Goal: Information Seeking & Learning: Learn about a topic

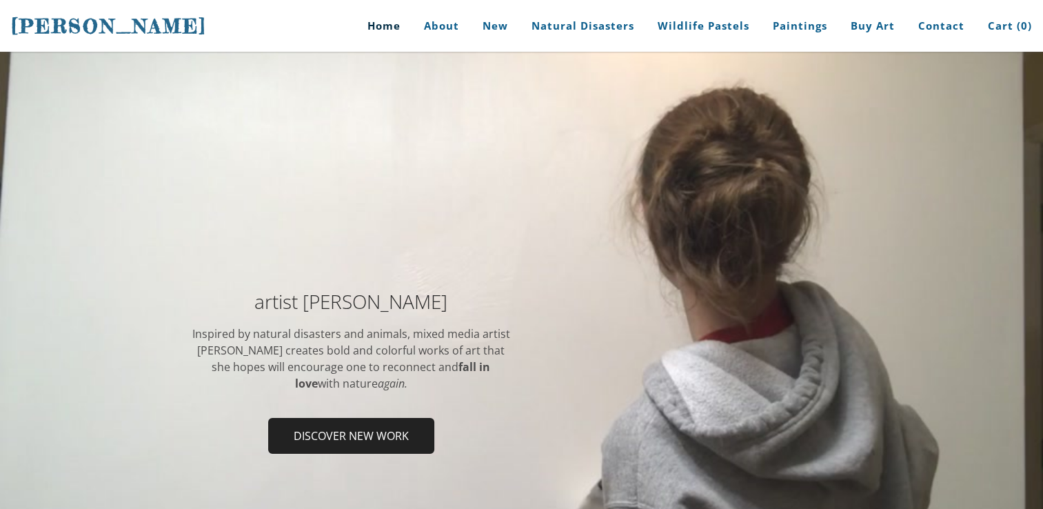
click at [141, 390] on div "artist Stephanie Peters Inspired by natural disasters and animals, mixed media …" at bounding box center [521, 376] width 1043 height 247
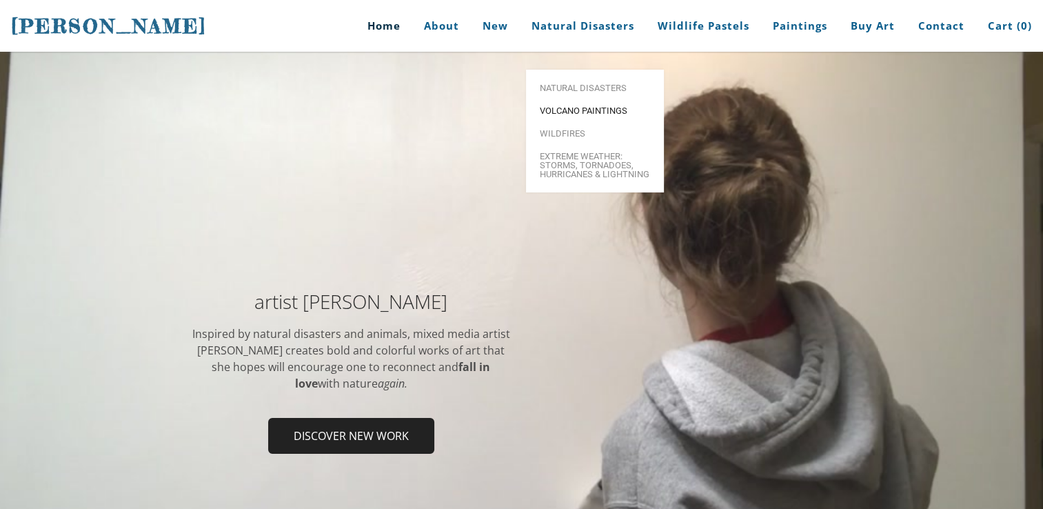
click at [574, 106] on span "Volcano paintings" at bounding box center [595, 110] width 110 height 9
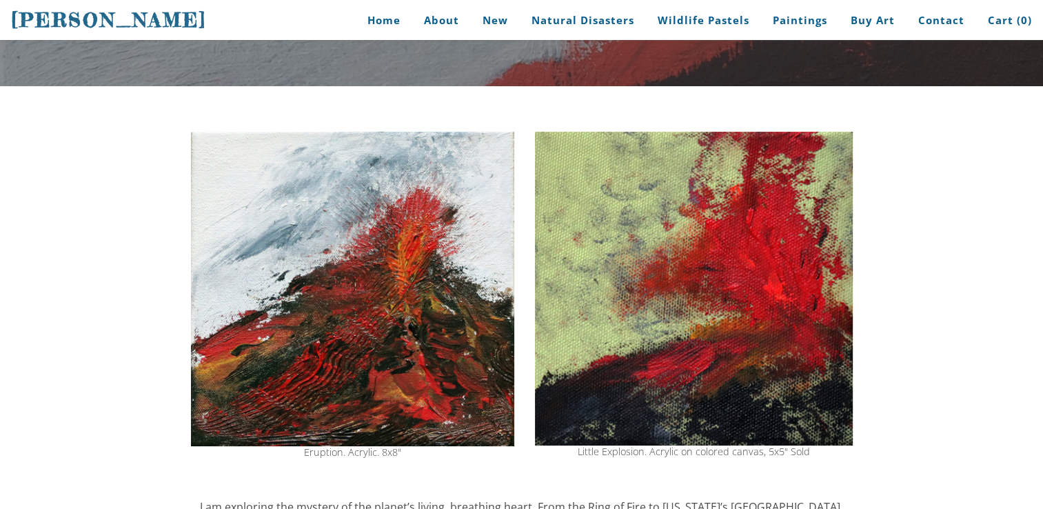
scroll to position [127, 0]
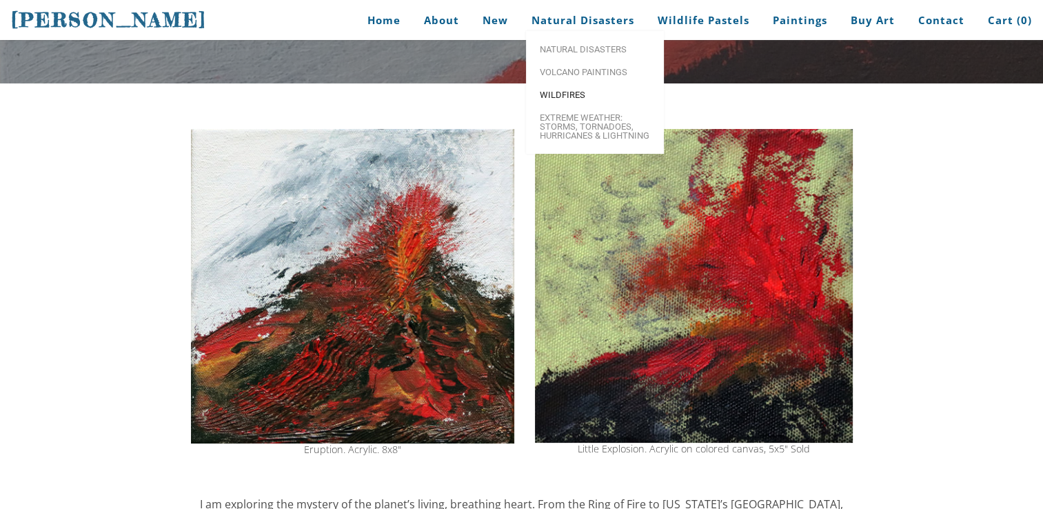
click at [570, 99] on span "Wildfires" at bounding box center [595, 94] width 110 height 9
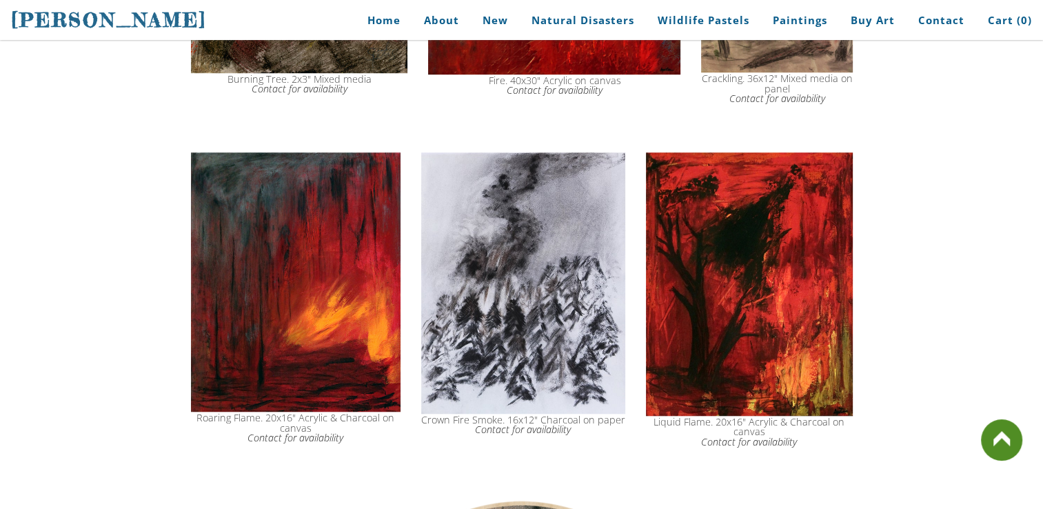
scroll to position [1038, 0]
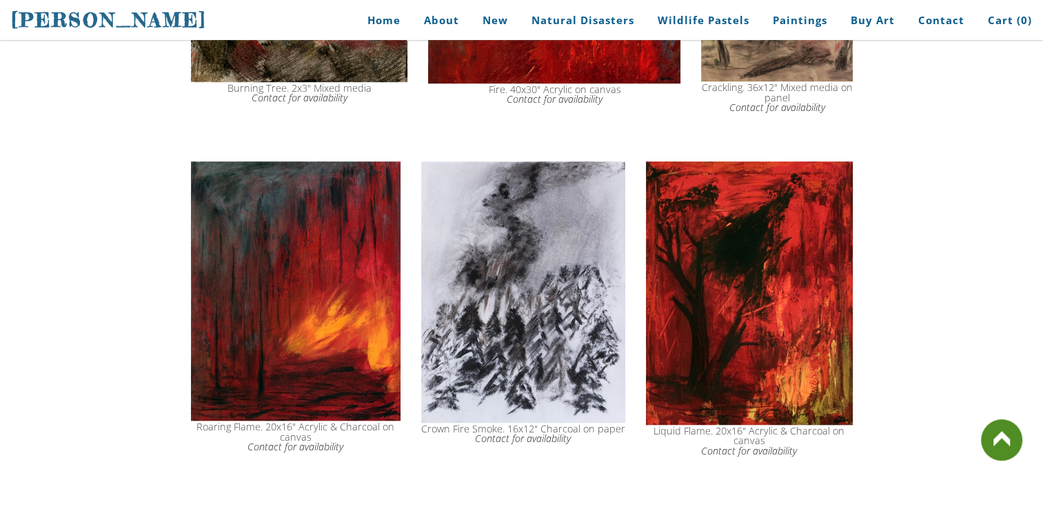
click at [601, 255] on img at bounding box center [523, 291] width 204 height 261
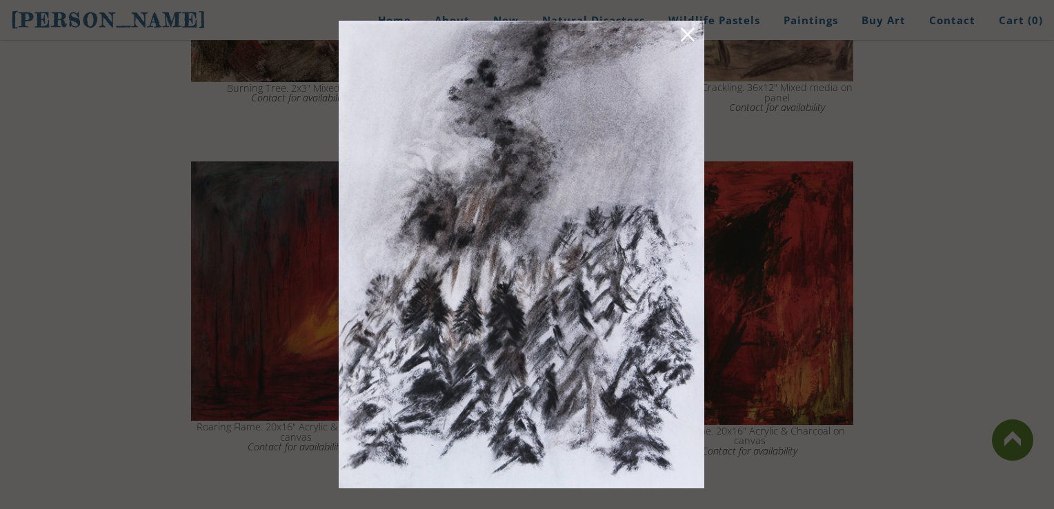
click at [694, 32] on link at bounding box center [687, 36] width 19 height 21
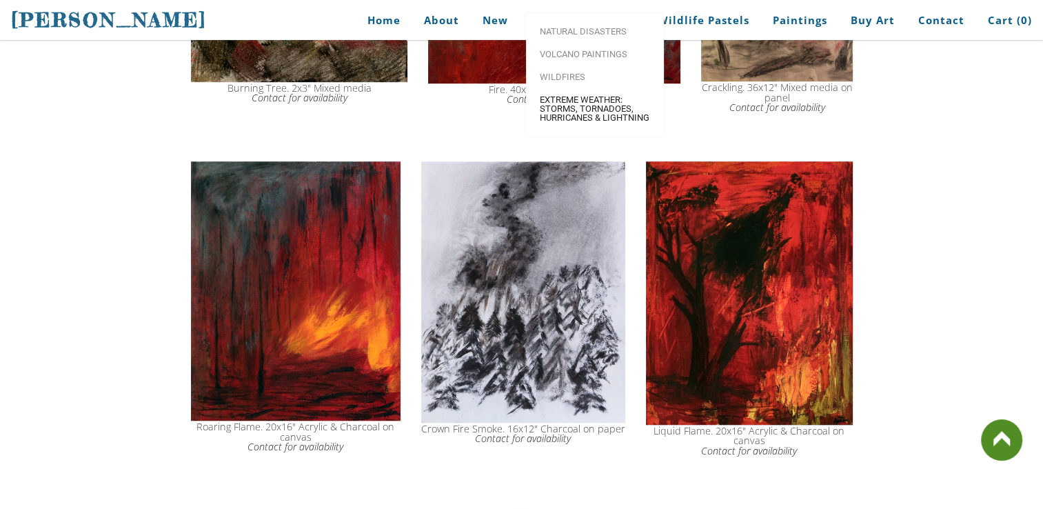
click at [584, 122] on span "Extreme Weather: Storms, Tornadoes, Hurricanes & Lightning" at bounding box center [595, 108] width 110 height 27
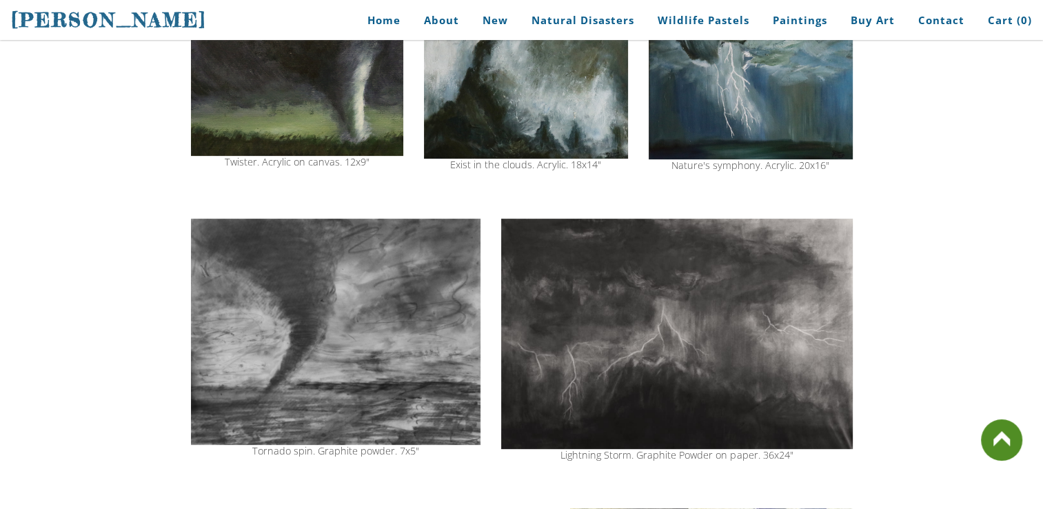
scroll to position [508, 0]
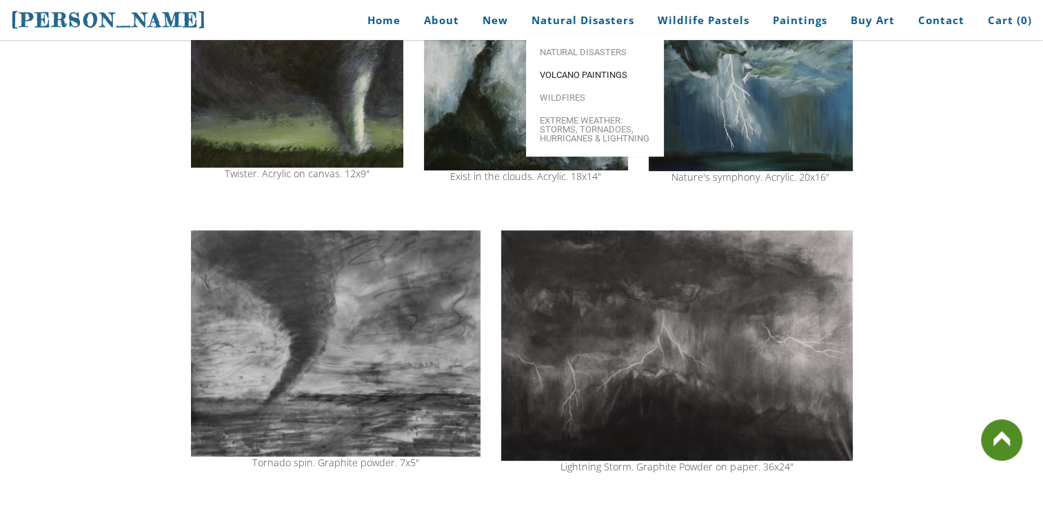
click at [599, 79] on span "Volcano paintings" at bounding box center [595, 74] width 110 height 9
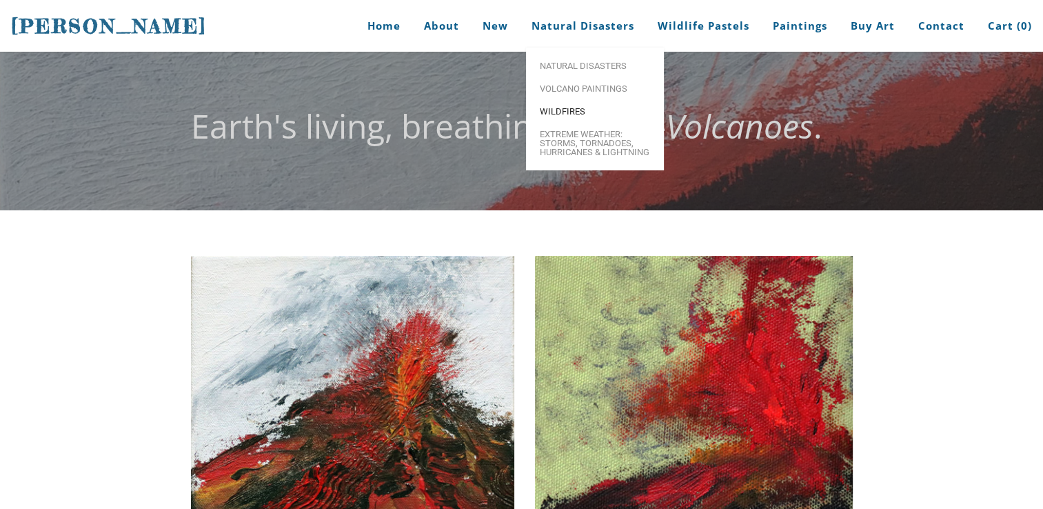
click at [562, 116] on span "Wildfires" at bounding box center [595, 111] width 110 height 9
